Goal: Transaction & Acquisition: Purchase product/service

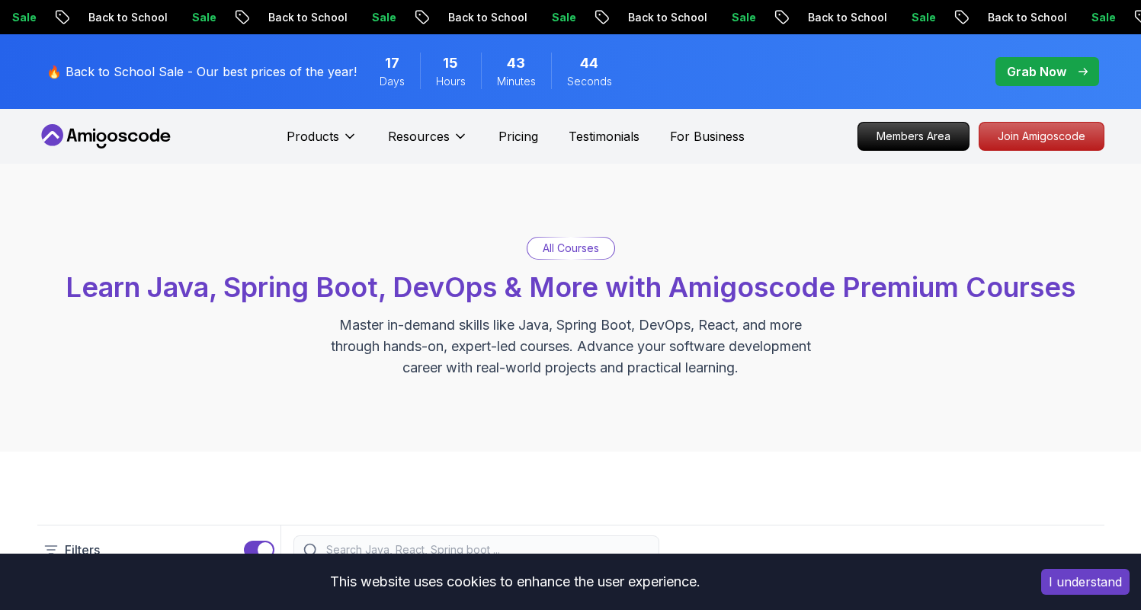
click at [1014, 62] on p "Grab Now" at bounding box center [1036, 71] width 59 height 18
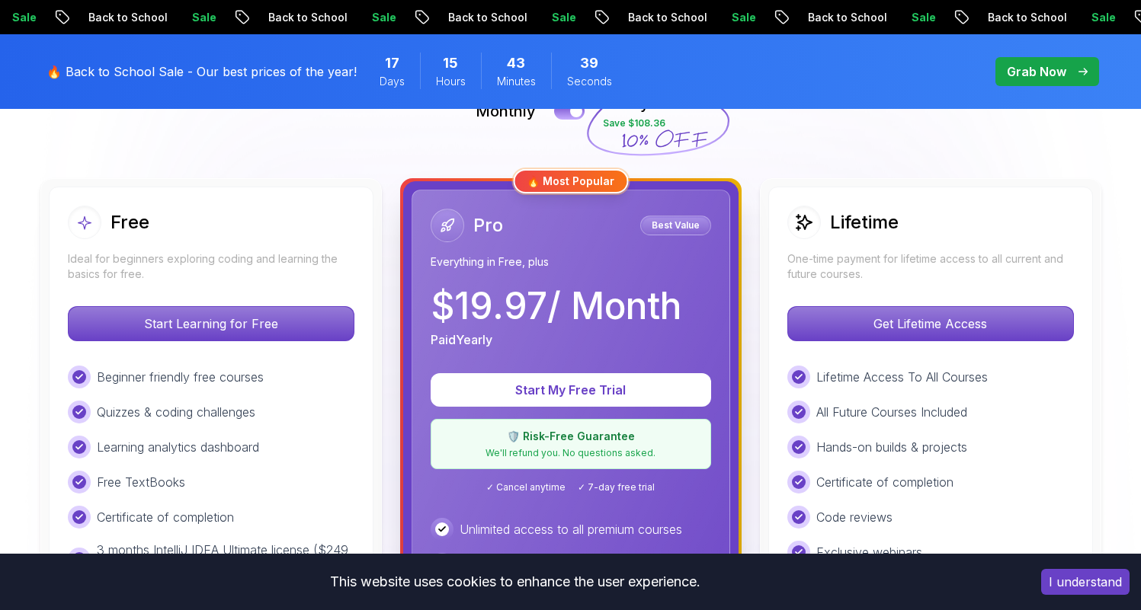
scroll to position [432, 0]
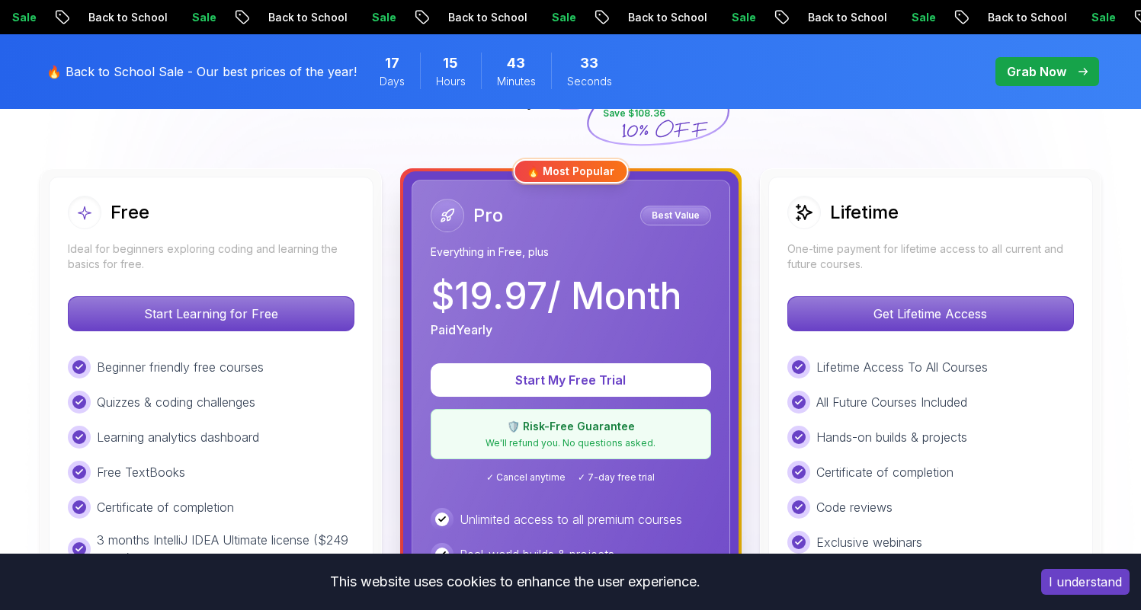
scroll to position [310, 0]
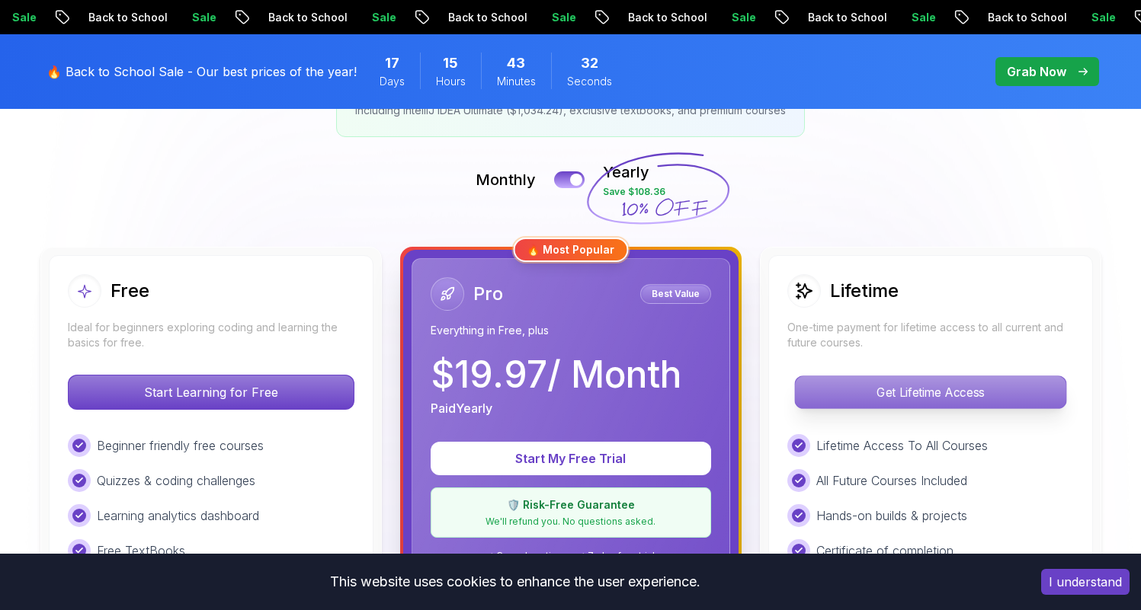
click at [901, 385] on p "Get Lifetime Access" at bounding box center [930, 392] width 271 height 32
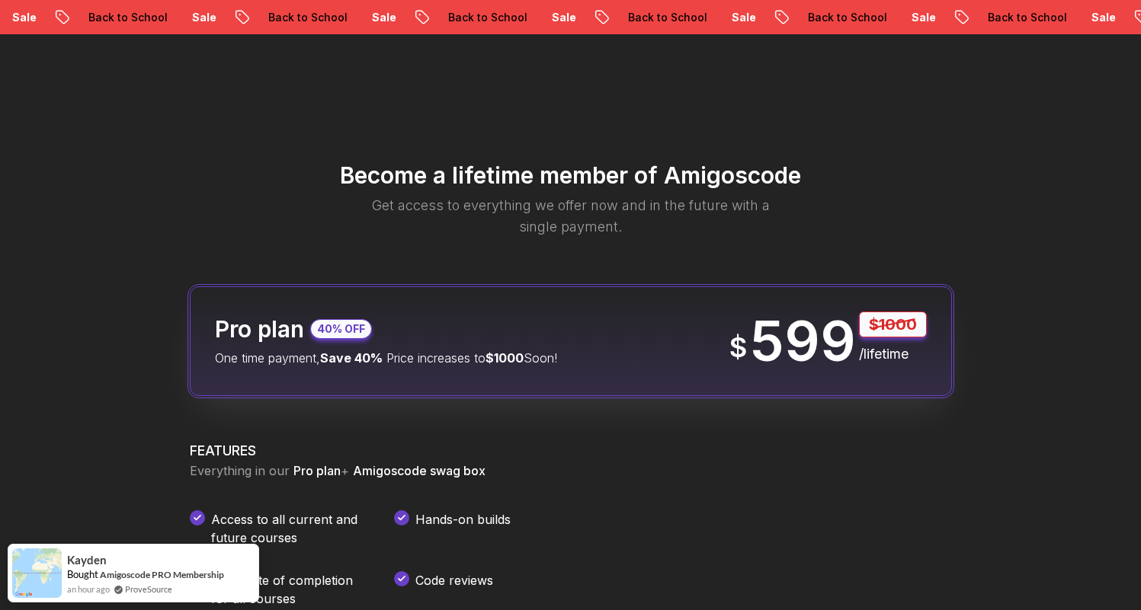
scroll to position [1797, 0]
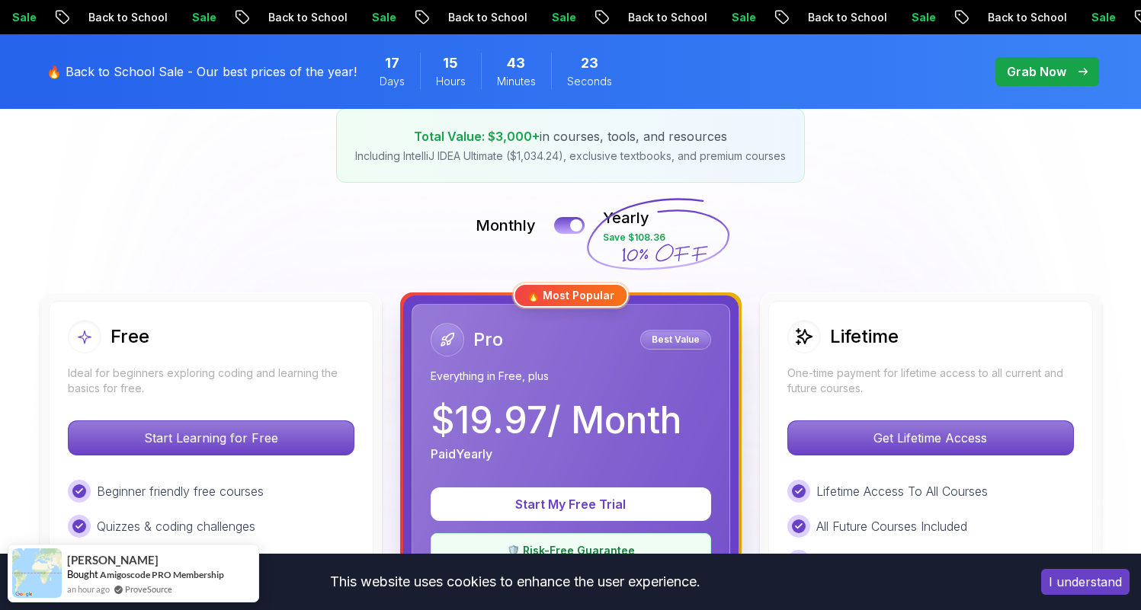
scroll to position [178, 0]
